Goal: Task Accomplishment & Management: Complete application form

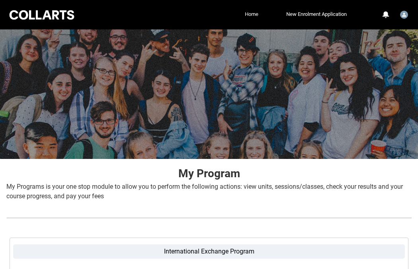
click at [255, 17] on link "Home" at bounding box center [252, 14] width 18 height 12
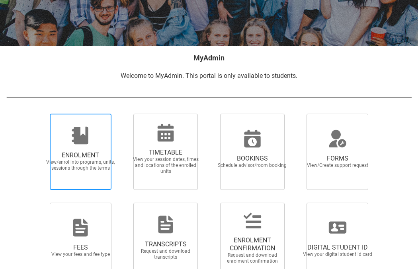
scroll to position [161, 0]
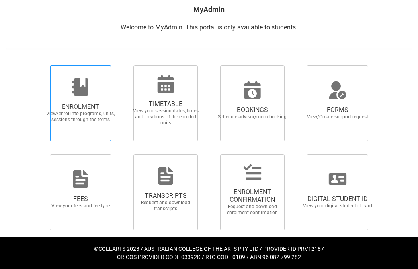
click at [89, 110] on span "ENROLMENT" at bounding box center [80, 107] width 70 height 8
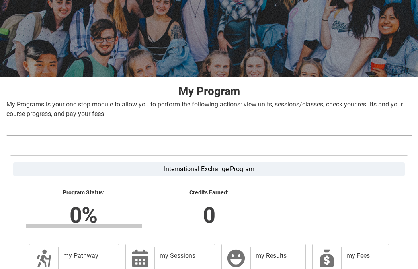
scroll to position [170, 0]
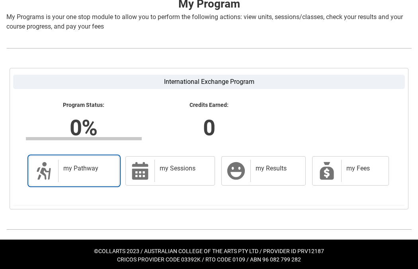
click at [95, 167] on h2 "my Pathway" at bounding box center [86, 169] width 47 height 8
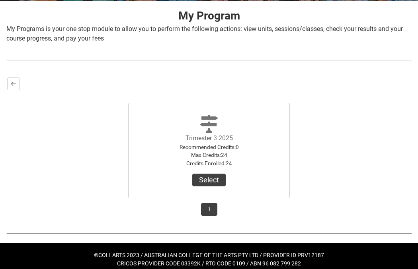
scroll to position [164, 0]
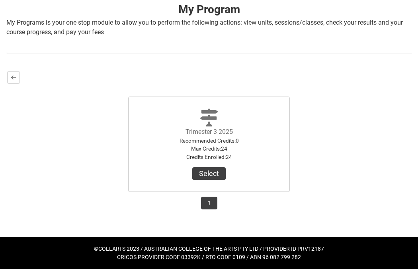
click at [231, 131] on label "Trimester 3 2025" at bounding box center [208, 132] width 47 height 8
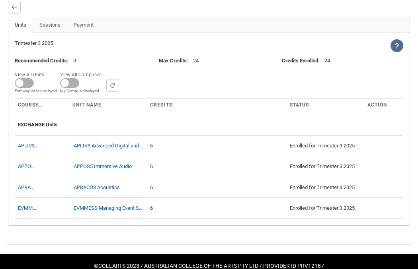
scroll to position [253, 0]
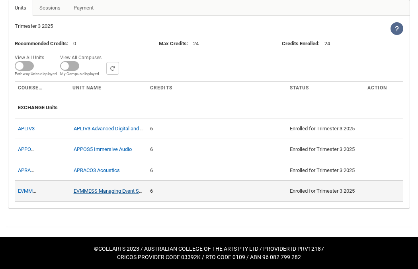
click at [87, 189] on link "EVMMESS Managing Event Spaces" at bounding box center [113, 191] width 79 height 6
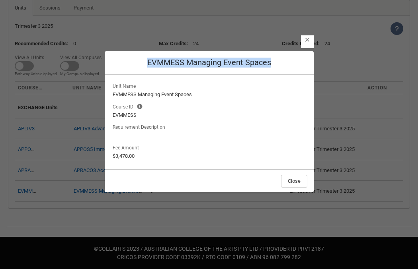
drag, startPoint x: 147, startPoint y: 59, endPoint x: 273, endPoint y: 64, distance: 126.2
click at [273, 64] on h2 "EVMMESS Managing Event Spaces" at bounding box center [209, 63] width 196 height 10
copy h2 "EVMMESS Managing Event Spaces"
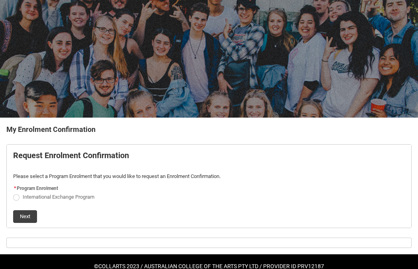
scroll to position [59, 0]
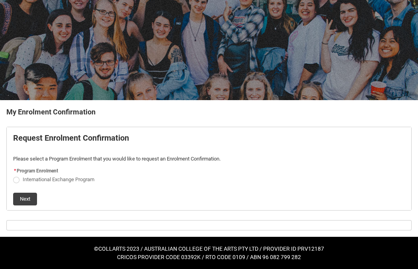
click at [18, 180] on span "REDU_Generate_Enrolment_Confirmation flow" at bounding box center [16, 180] width 6 height 6
click at [13, 175] on input "International Exchange Program" at bounding box center [13, 175] width 0 height 0
radio input "true"
click at [32, 202] on button "Next" at bounding box center [25, 199] width 24 height 13
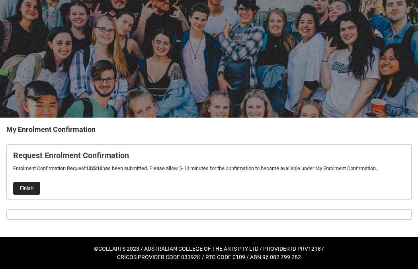
click at [28, 187] on button "Finish" at bounding box center [26, 188] width 27 height 13
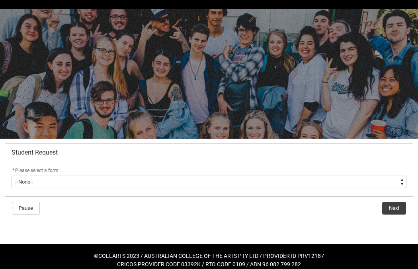
scroll to position [16, 0]
